Goal: Task Accomplishment & Management: Manage account settings

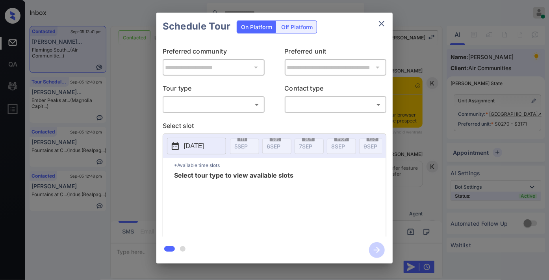
scroll to position [1228, 0]
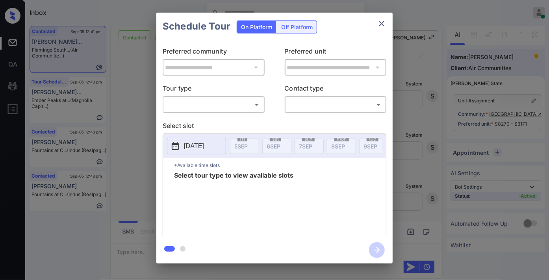
click at [249, 100] on body "Inbox Samantha Soliven Online Set yourself offline Set yourself on break Profil…" at bounding box center [274, 140] width 549 height 280
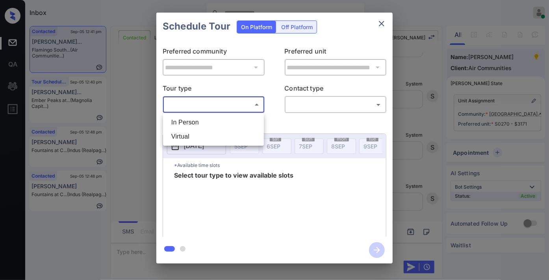
click at [235, 117] on li "In Person" at bounding box center [213, 122] width 97 height 14
type input "********"
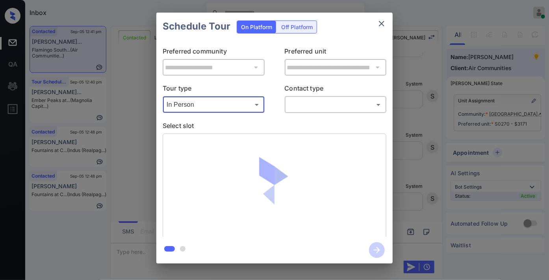
click at [305, 104] on body "Inbox Samantha Soliven Online Set yourself offline Set yourself on break Profil…" at bounding box center [274, 140] width 549 height 280
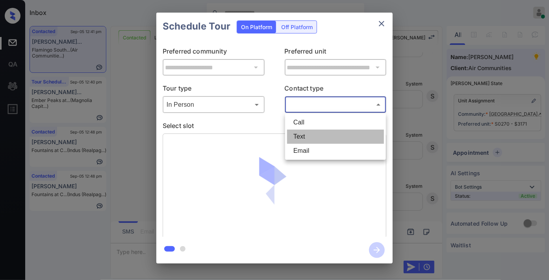
click at [314, 141] on li "Text" at bounding box center [335, 137] width 97 height 14
type input "****"
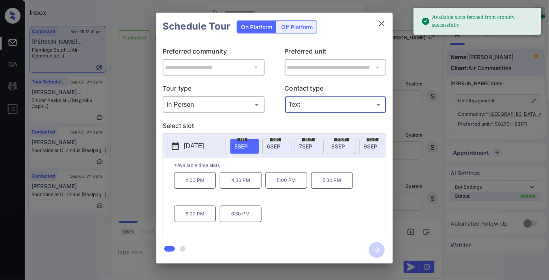
click at [276, 143] on span "6 SEP" at bounding box center [274, 146] width 14 height 7
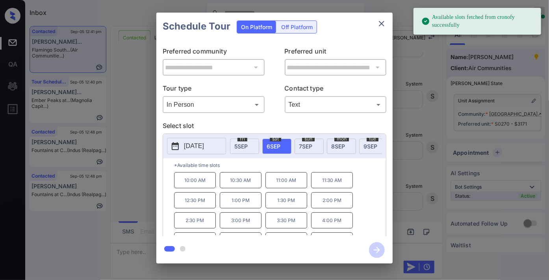
click at [241, 205] on p "1:00 PM" at bounding box center [241, 200] width 42 height 16
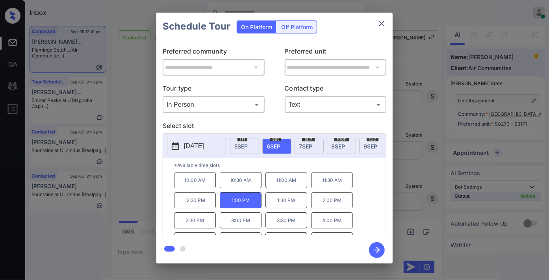
click at [377, 245] on icon "button" at bounding box center [377, 250] width 16 height 16
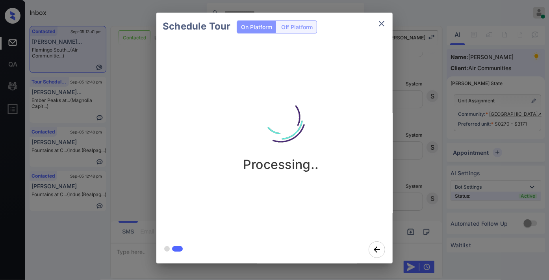
scroll to position [1409, 0]
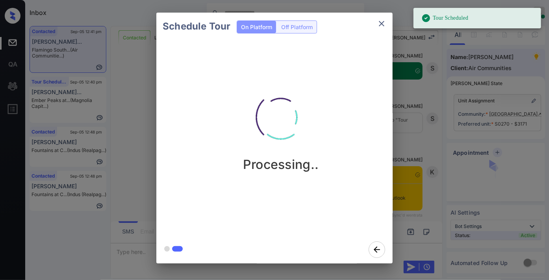
click at [382, 25] on icon "close" at bounding box center [381, 23] width 9 height 9
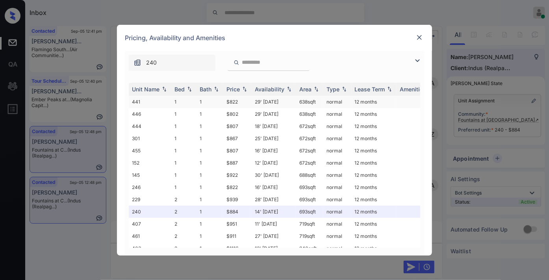
scroll to position [1964, 0]
click at [241, 87] on img at bounding box center [245, 89] width 8 height 6
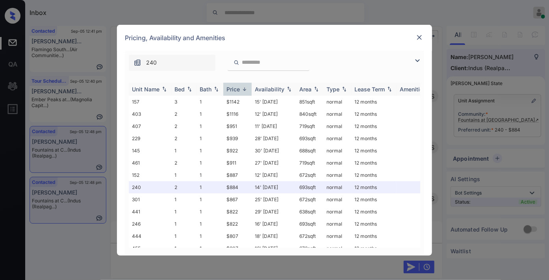
click at [241, 87] on img at bounding box center [245, 89] width 8 height 6
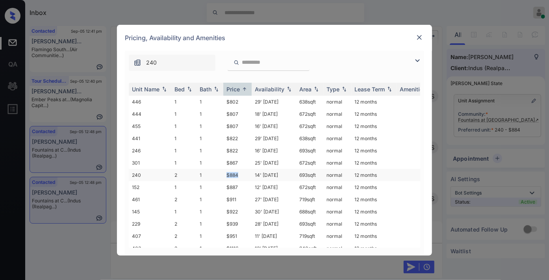
drag, startPoint x: 243, startPoint y: 171, endPoint x: 220, endPoint y: 171, distance: 23.6
click at [220, 171] on tr "240 2 1 $884 14' Aug 25 693 sqft normal 12 months" at bounding box center [334, 175] width 411 height 12
copy tr "$884"
click at [419, 34] on img at bounding box center [419, 37] width 8 height 8
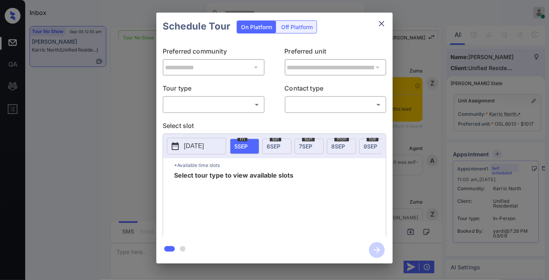
scroll to position [733, 0]
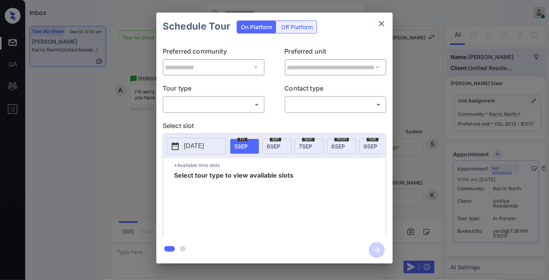
click at [386, 22] on icon "close" at bounding box center [381, 23] width 9 height 9
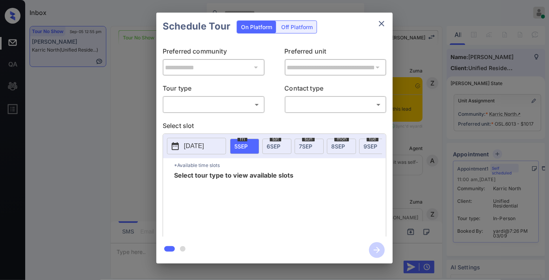
scroll to position [995, 0]
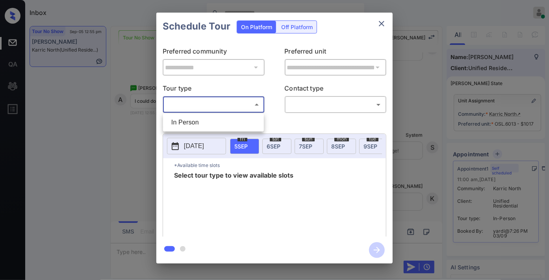
click at [232, 101] on body "Inbox Samantha Soliven Online Set yourself offline Set yourself on break Profil…" at bounding box center [274, 140] width 549 height 280
click at [230, 118] on li "In Person" at bounding box center [213, 122] width 97 height 14
type input "********"
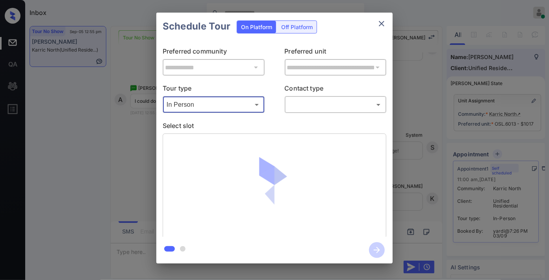
click at [297, 109] on body "Inbox Samantha Soliven Online Set yourself offline Set yourself on break Profil…" at bounding box center [274, 140] width 549 height 280
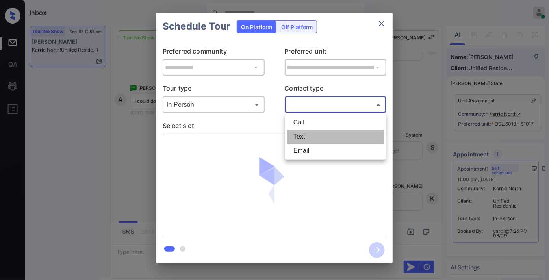
click at [302, 136] on li "Text" at bounding box center [335, 137] width 97 height 14
type input "****"
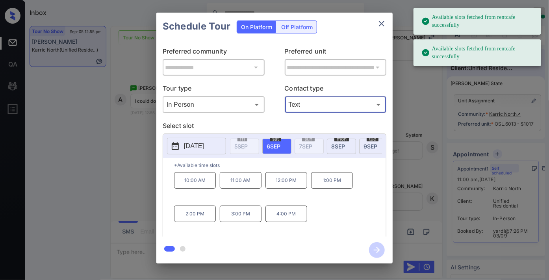
click at [199, 146] on p "2025-09-06" at bounding box center [194, 145] width 20 height 9
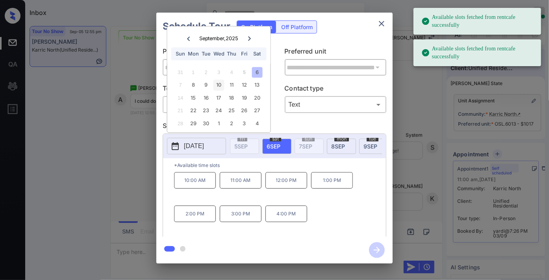
click at [215, 87] on div "10" at bounding box center [218, 85] width 11 height 11
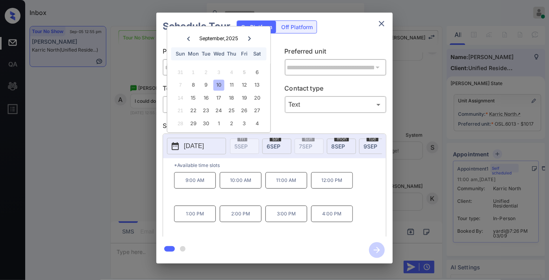
click at [241, 184] on p "10:00 AM" at bounding box center [241, 180] width 42 height 17
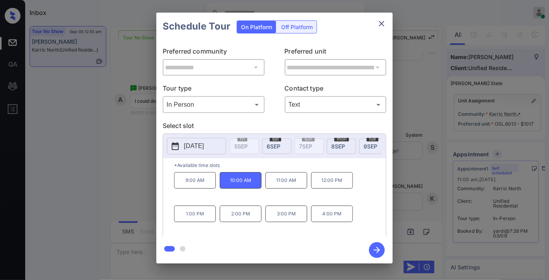
click at [382, 246] on icon "button" at bounding box center [377, 250] width 16 height 16
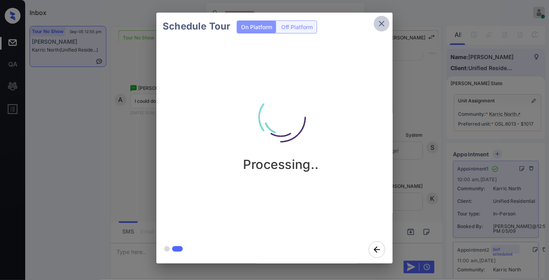
click at [378, 21] on icon "close" at bounding box center [381, 23] width 9 height 9
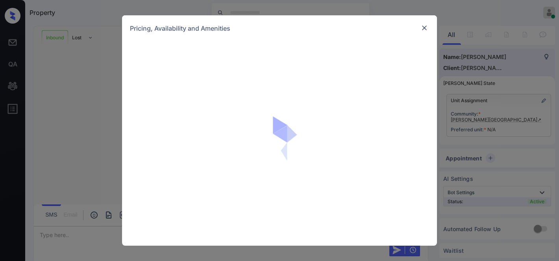
scroll to position [485, 0]
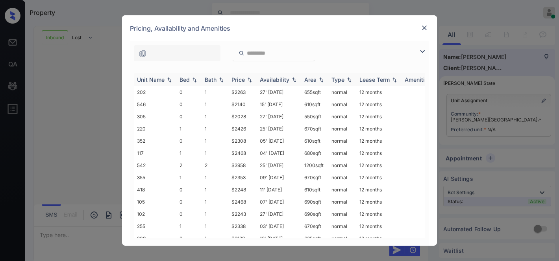
click at [244, 80] on div "Price" at bounding box center [237, 79] width 13 height 7
click at [242, 80] on div "Price" at bounding box center [237, 79] width 13 height 7
click at [416, 51] on div at bounding box center [279, 51] width 299 height 20
click at [423, 51] on img at bounding box center [422, 51] width 9 height 9
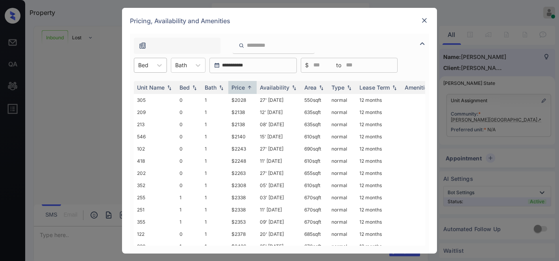
click at [144, 67] on div at bounding box center [143, 65] width 10 height 8
click at [157, 110] on div "2" at bounding box center [150, 113] width 33 height 14
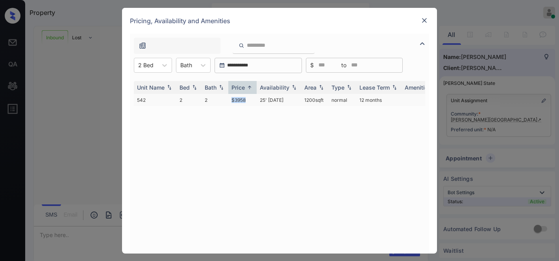
drag, startPoint x: 246, startPoint y: 99, endPoint x: 223, endPoint y: 102, distance: 23.3
click at [223, 102] on tr "542 2 2 $3958 25' Jul 25 1200 sqft normal 12 months" at bounding box center [339, 100] width 411 height 12
click at [286, 108] on div "Unit Name Bed Bath Price Availability Area Type Lease Term Amenities 542 2 2 $3…" at bounding box center [279, 163] width 291 height 165
click at [285, 105] on td "25' [DATE]" at bounding box center [279, 100] width 44 height 12
click at [285, 105] on td "25' Jul 25" at bounding box center [279, 100] width 44 height 12
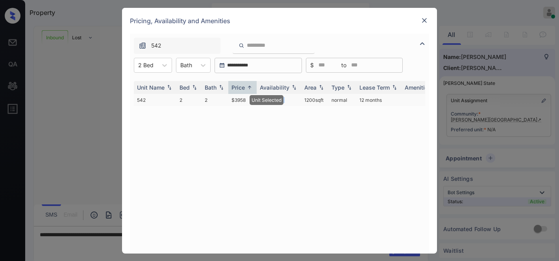
click at [285, 105] on td "25' Jul 25" at bounding box center [279, 100] width 44 height 12
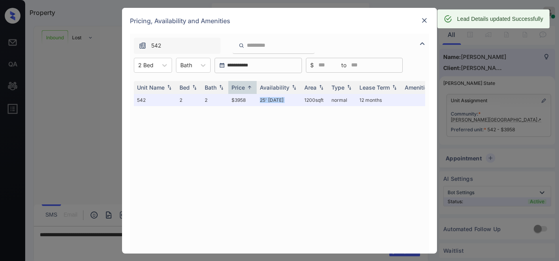
click at [424, 20] on img at bounding box center [424, 21] width 8 height 8
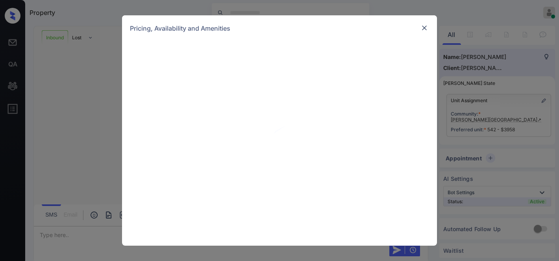
scroll to position [537, 0]
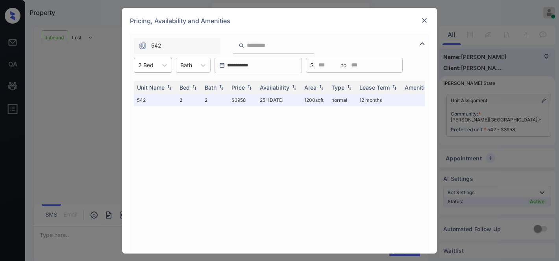
click at [156, 61] on div "2 Bed" at bounding box center [145, 64] width 23 height 11
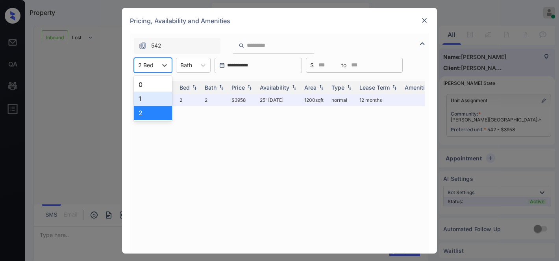
click at [159, 96] on div "1" at bounding box center [153, 99] width 38 height 14
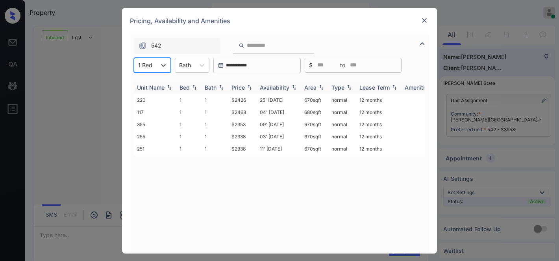
click at [244, 85] on div "Price" at bounding box center [237, 87] width 13 height 7
click at [422, 19] on img at bounding box center [424, 21] width 8 height 8
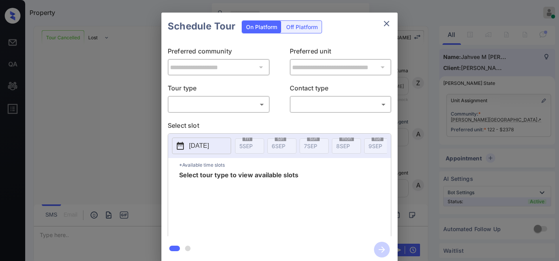
scroll to position [2256, 0]
click at [226, 103] on body "Property Samantha Soliven Online Set yourself offline Set yourself on break Pro…" at bounding box center [279, 130] width 559 height 261
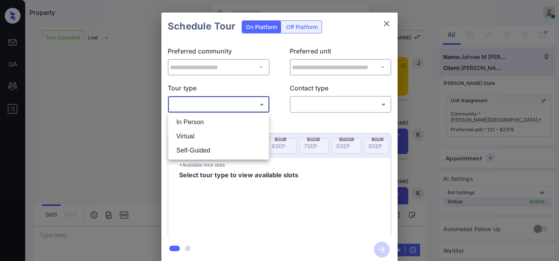
click at [226, 118] on li "In Person" at bounding box center [218, 122] width 97 height 14
type input "********"
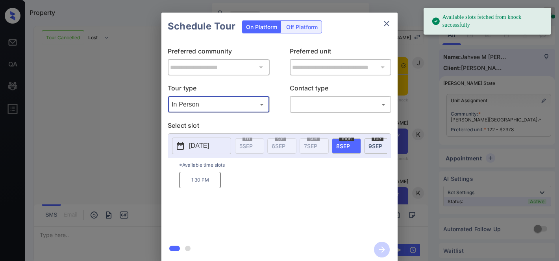
click at [209, 147] on p "[DATE]" at bounding box center [199, 145] width 20 height 9
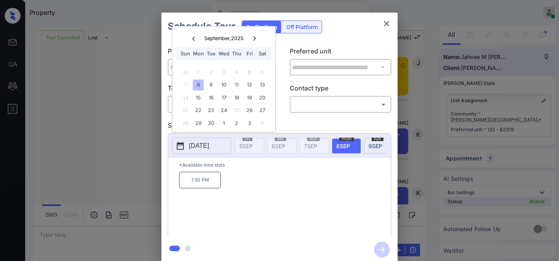
click at [345, 37] on div "Schedule Tour On Platform Off Platform" at bounding box center [279, 27] width 236 height 28
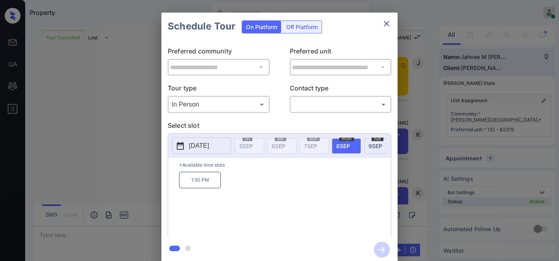
click at [209, 145] on p "[DATE]" at bounding box center [199, 145] width 20 height 9
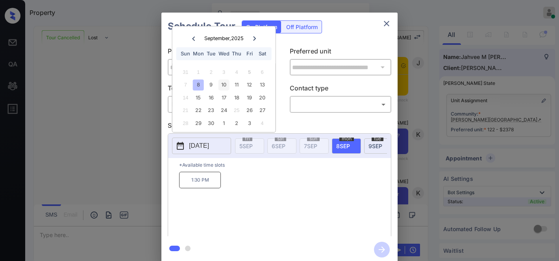
click at [225, 83] on div "10" at bounding box center [223, 85] width 11 height 11
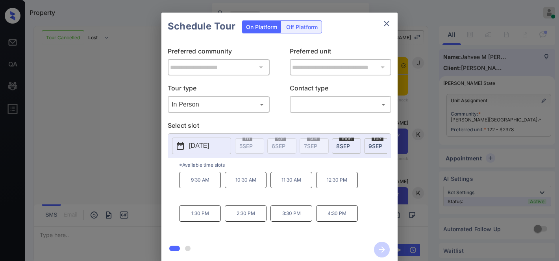
click at [300, 126] on p "Select slot" at bounding box center [280, 127] width 224 height 13
click at [250, 105] on body "Property Samantha Soliven Online Set yourself offline Set yourself on break Pro…" at bounding box center [279, 130] width 559 height 261
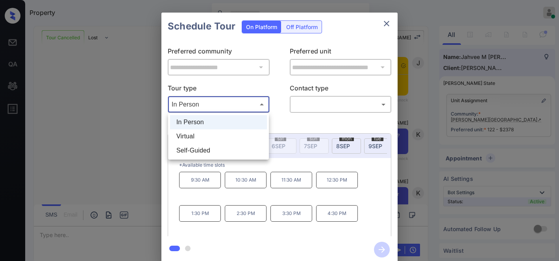
click at [250, 120] on li "In Person" at bounding box center [218, 122] width 97 height 14
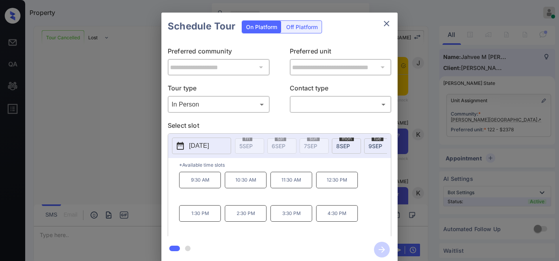
click at [212, 123] on p "Select slot" at bounding box center [280, 127] width 224 height 13
click at [201, 148] on p "2025-09-10" at bounding box center [199, 145] width 20 height 9
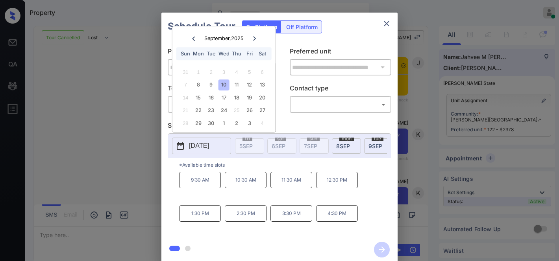
click at [227, 85] on div "10" at bounding box center [223, 85] width 11 height 11
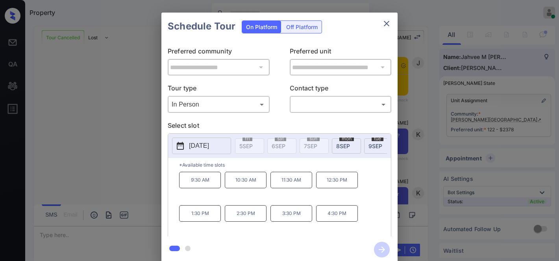
click at [213, 185] on p "9:30 AM" at bounding box center [200, 180] width 42 height 17
click at [347, 106] on body "Property Samantha Soliven Online Set yourself offline Set yourself on break Pro…" at bounding box center [279, 130] width 559 height 261
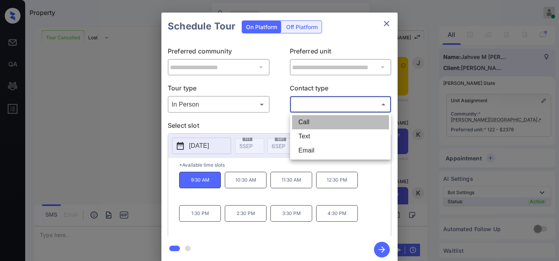
click at [332, 121] on li "Call" at bounding box center [340, 122] width 97 height 14
type input "****"
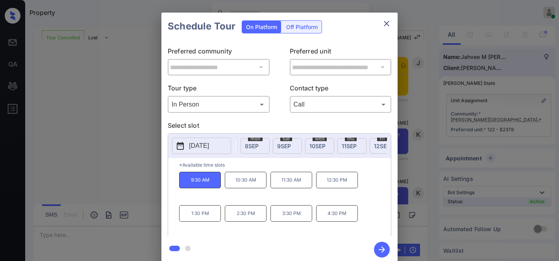
scroll to position [0, 131]
click at [202, 152] on button "2025-09-10" at bounding box center [201, 146] width 59 height 17
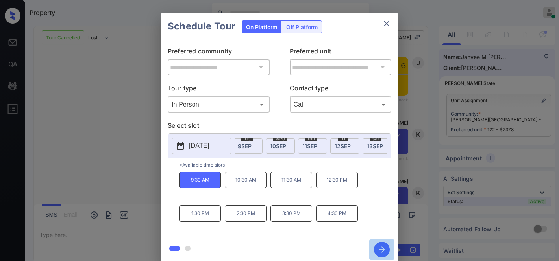
click at [385, 248] on icon "button" at bounding box center [382, 250] width 16 height 16
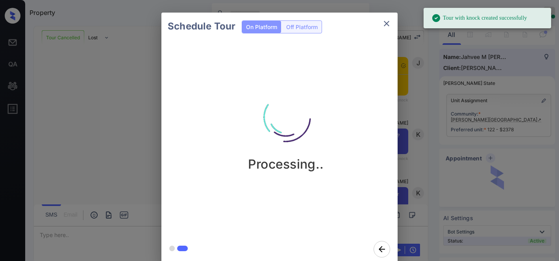
click at [329, 88] on div "Processing.." at bounding box center [286, 125] width 236 height 94
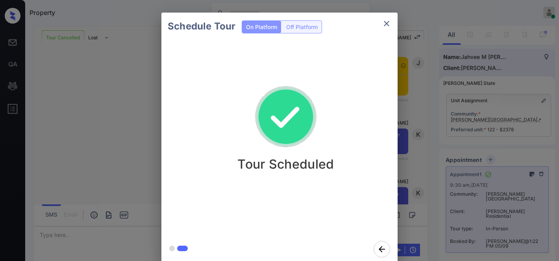
click at [390, 18] on button "close" at bounding box center [387, 24] width 16 height 16
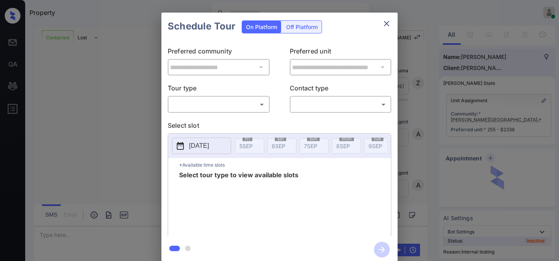
scroll to position [2766, 0]
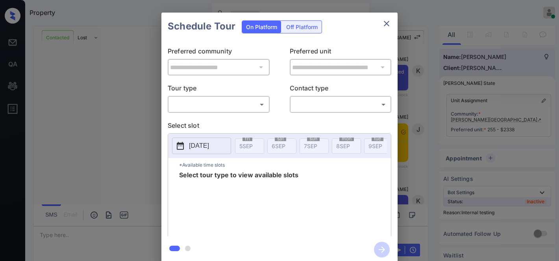
click at [245, 101] on body "Property [PERSON_NAME] Online Set yourself offline Set yourself on break Profil…" at bounding box center [279, 130] width 559 height 261
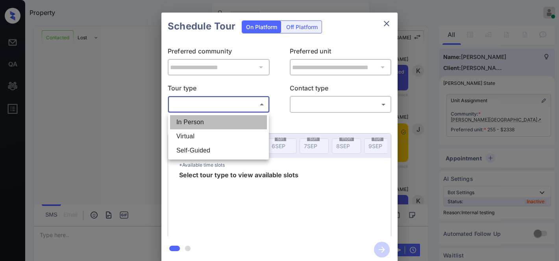
click at [230, 123] on li "In Person" at bounding box center [218, 122] width 97 height 14
type input "********"
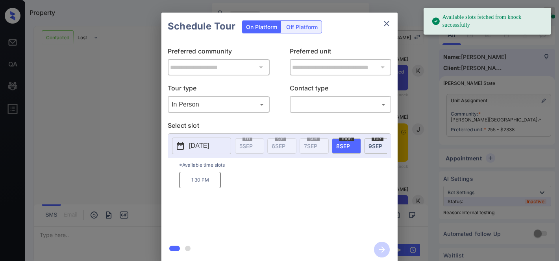
click at [409, 84] on div "**********" at bounding box center [279, 138] width 559 height 276
